Goal: Information Seeking & Learning: Learn about a topic

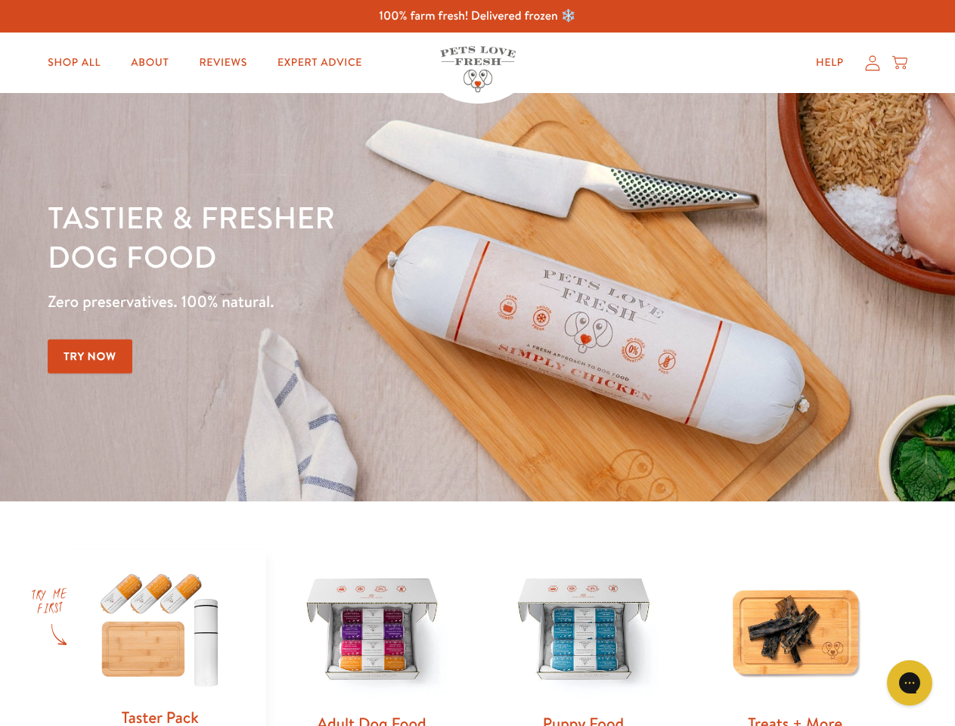
click at [477, 363] on div "Tastier & fresher dog food Zero preservatives. 100% natural. Try Now" at bounding box center [334, 297] width 573 height 200
click at [910, 683] on icon "Gorgias live chat" at bounding box center [909, 682] width 14 height 14
